Goal: Information Seeking & Learning: Learn about a topic

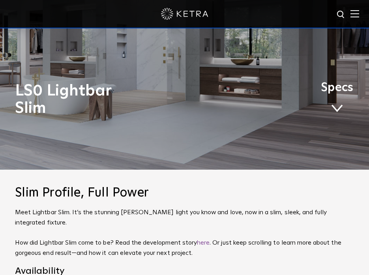
click at [341, 113] on link "Specs" at bounding box center [337, 100] width 32 height 28
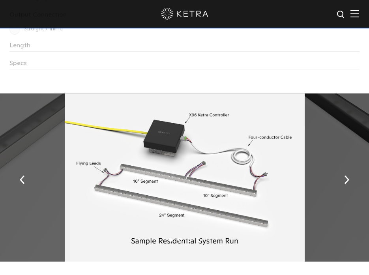
scroll to position [1308, 0]
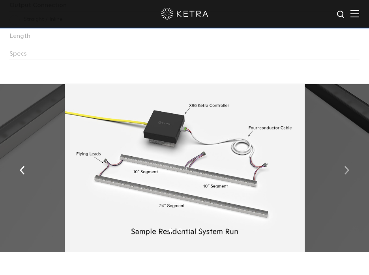
click at [349, 157] on button "button" at bounding box center [346, 169] width 17 height 27
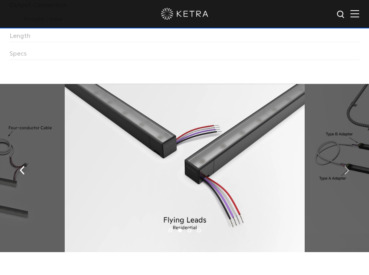
click at [349, 166] on img "button" at bounding box center [346, 170] width 5 height 9
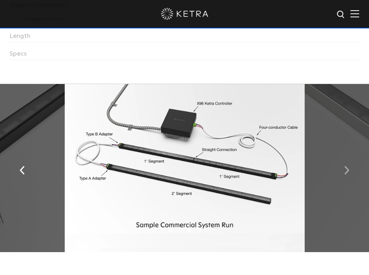
click at [349, 166] on img "button" at bounding box center [346, 170] width 5 height 9
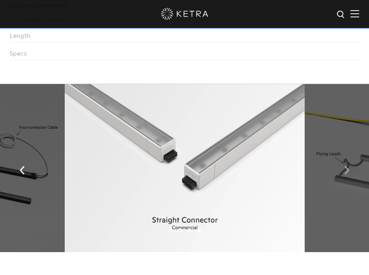
click at [349, 166] on img "button" at bounding box center [346, 170] width 5 height 9
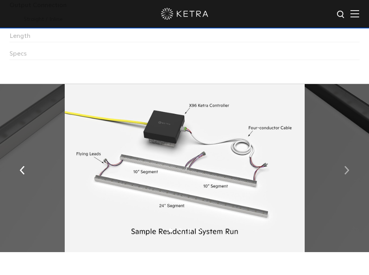
click at [348, 166] on img "button" at bounding box center [346, 170] width 5 height 9
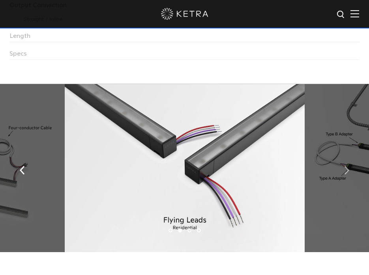
click at [348, 166] on img "button" at bounding box center [346, 170] width 5 height 9
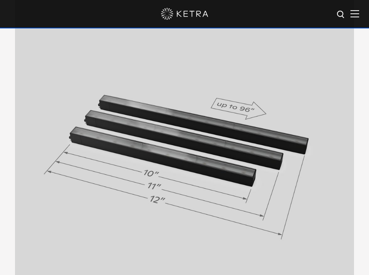
scroll to position [429, 0]
